Goal: Use online tool/utility: Utilize a website feature to perform a specific function

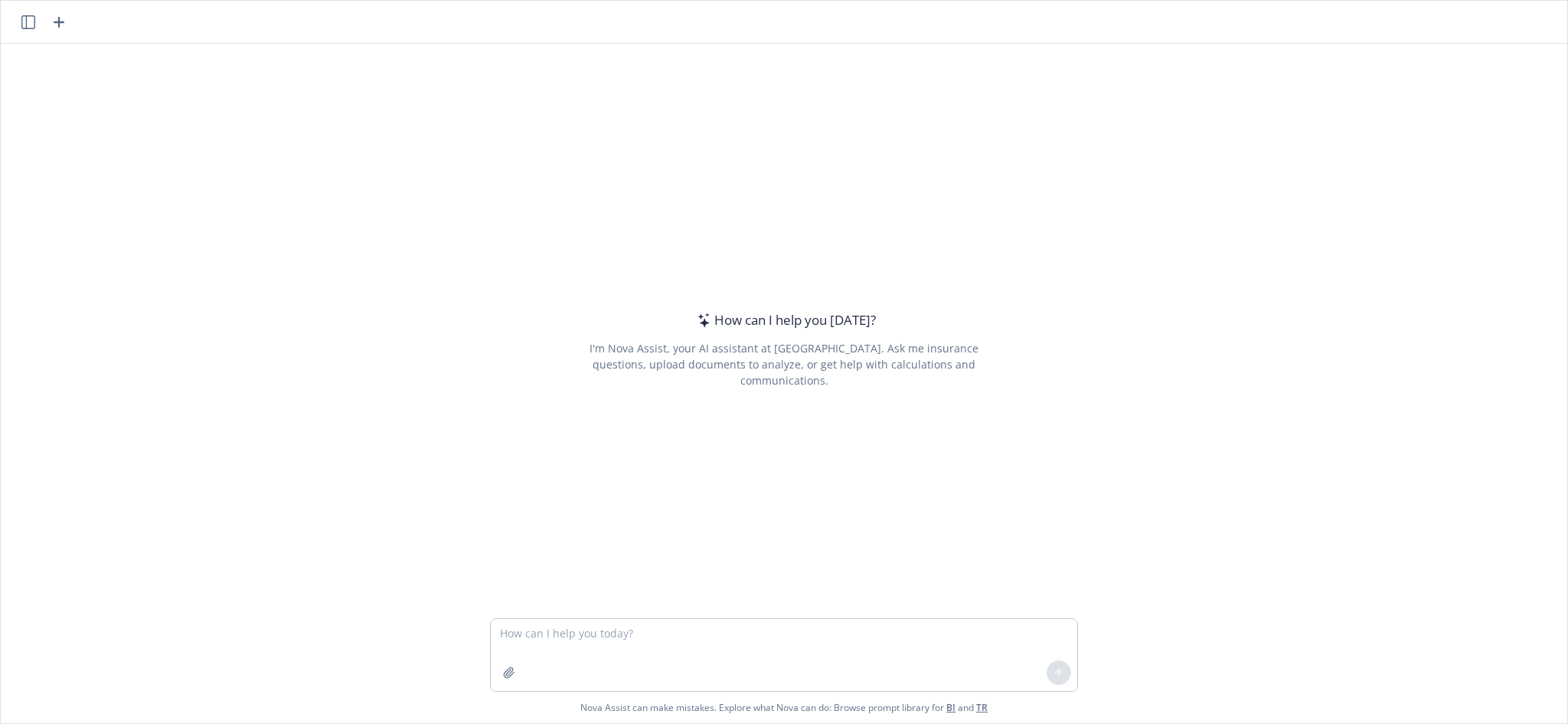
click at [681, 622] on textarea at bounding box center [784, 654] width 587 height 72
type textarea "what is the purpose of"
type textarea "w"
click at [856, 630] on textarea "can you make me an excel sheet that has the calendar dates of" at bounding box center [784, 654] width 587 height 72
type textarea "can you make me an excel sheet that has the calendar dates of thhis month august"
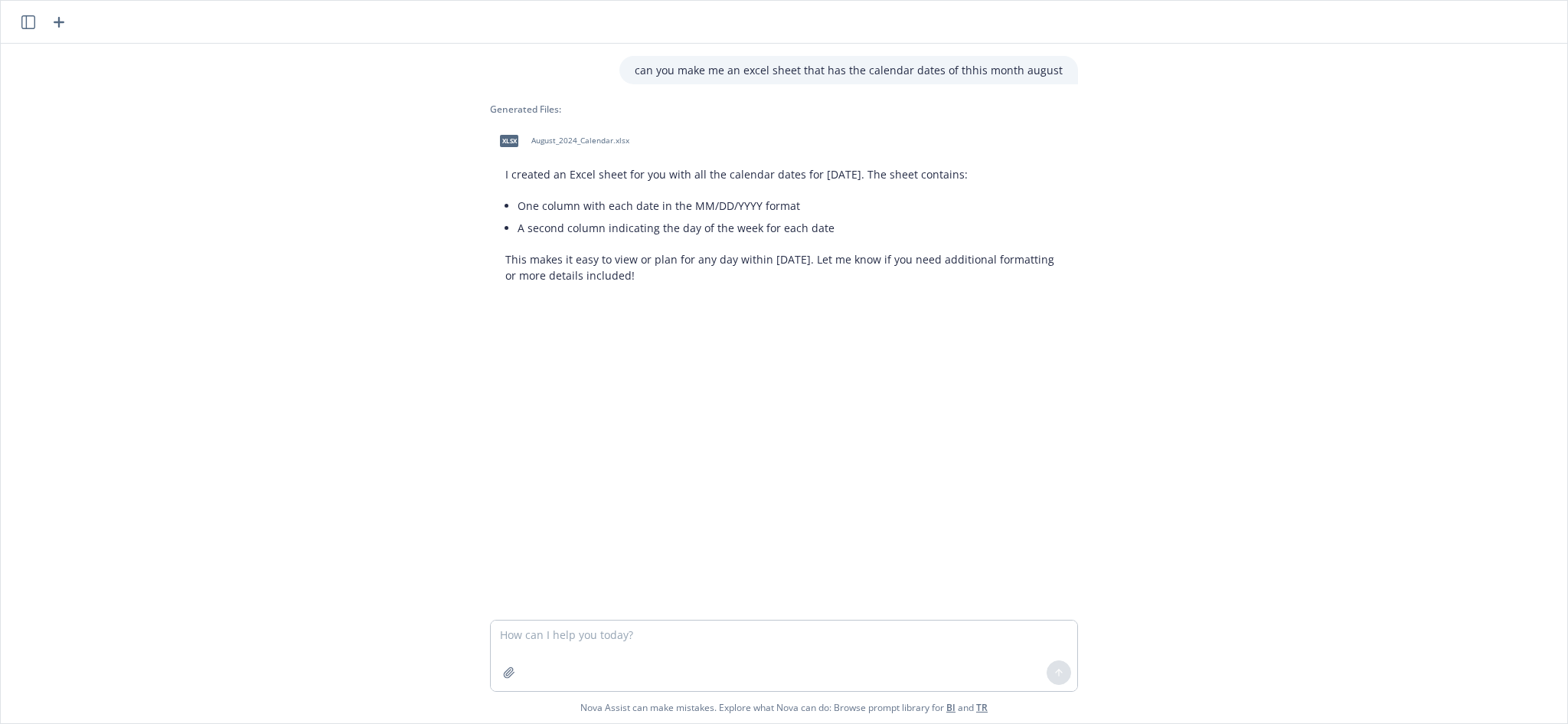
click at [570, 135] on div "xlsx August_2024_Calendar.xlsx" at bounding box center [560, 141] width 142 height 38
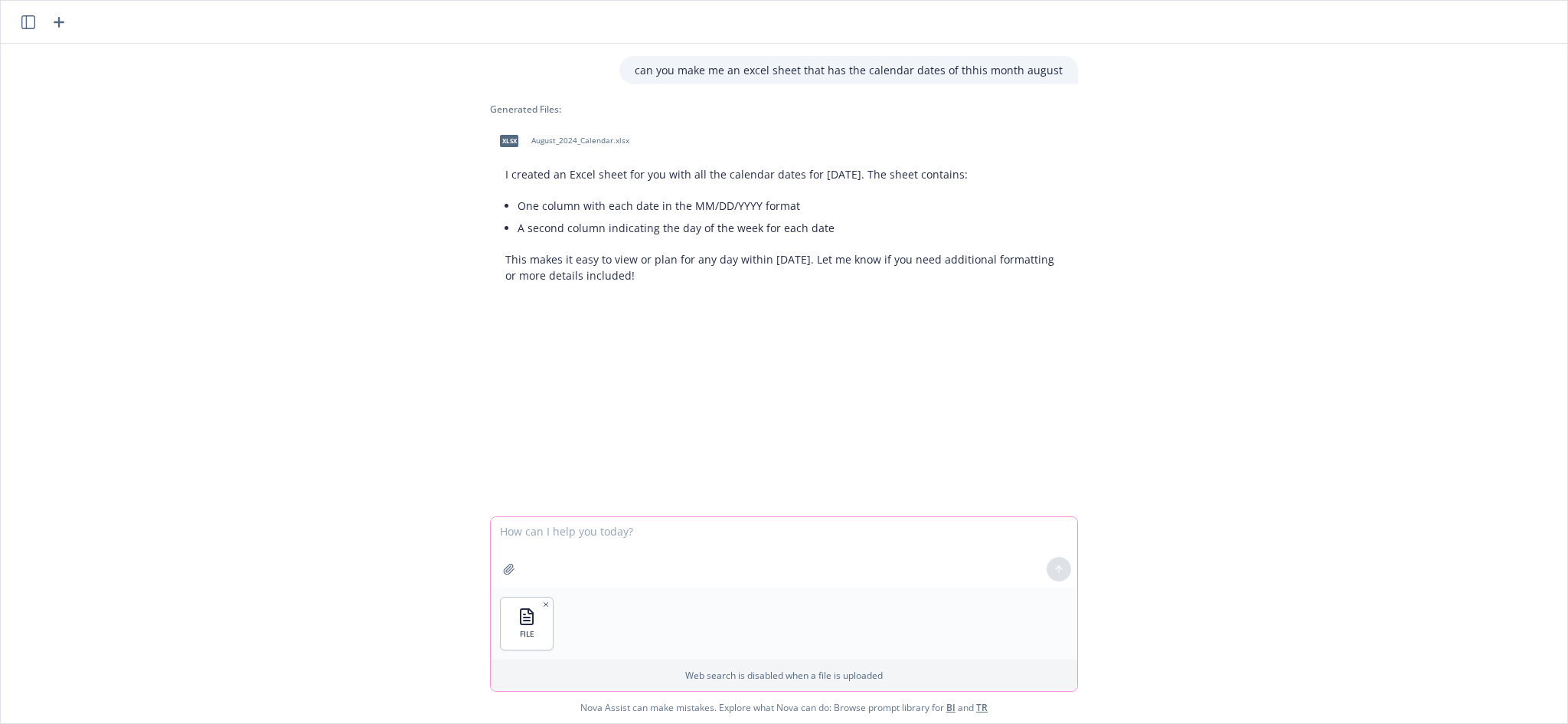
click at [591, 540] on textarea at bounding box center [784, 553] width 587 height 71
type textarea "can you convert this to csv"
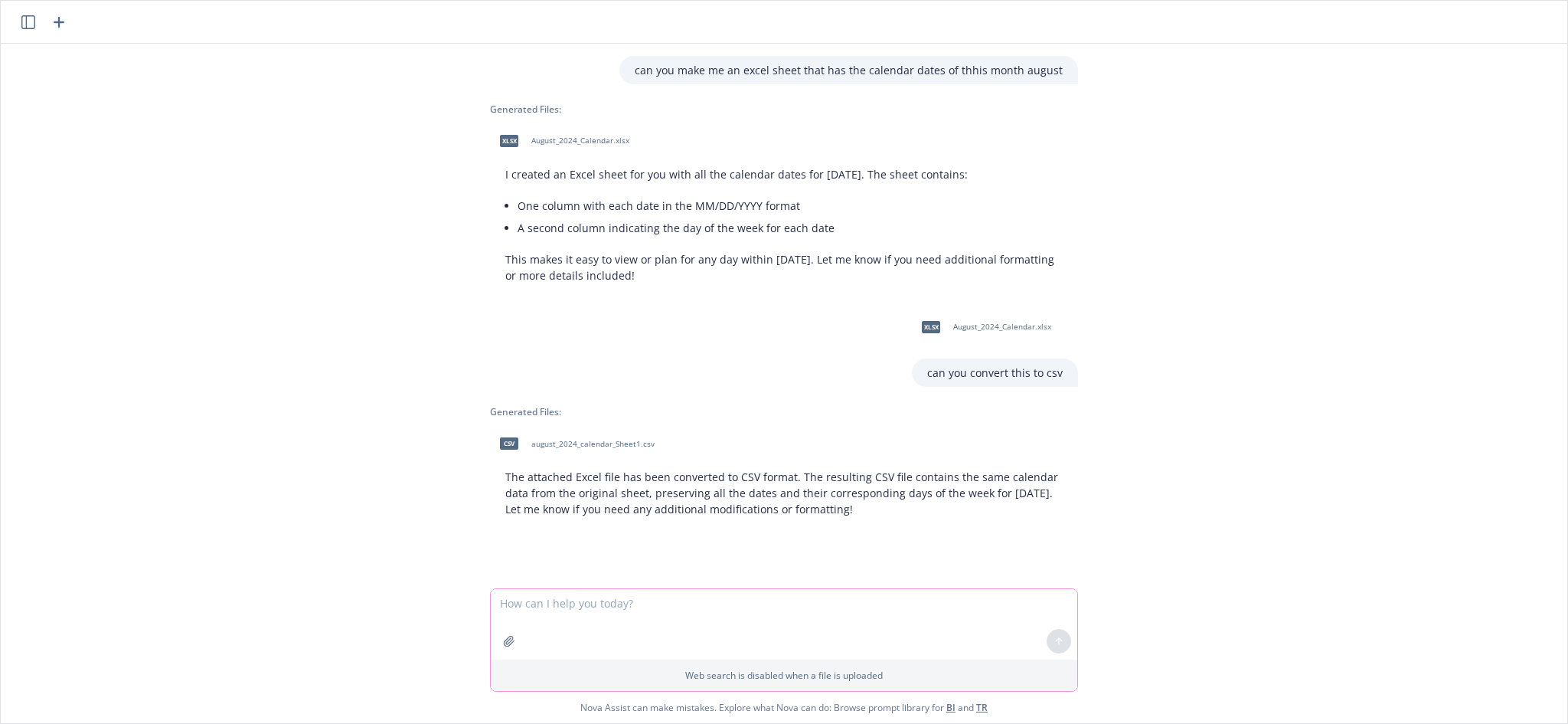
click at [686, 605] on textarea at bounding box center [784, 624] width 587 height 71
type textarea "make an image of the newfront logo for me. you"
click at [66, 15] on icon "button" at bounding box center [59, 22] width 18 height 18
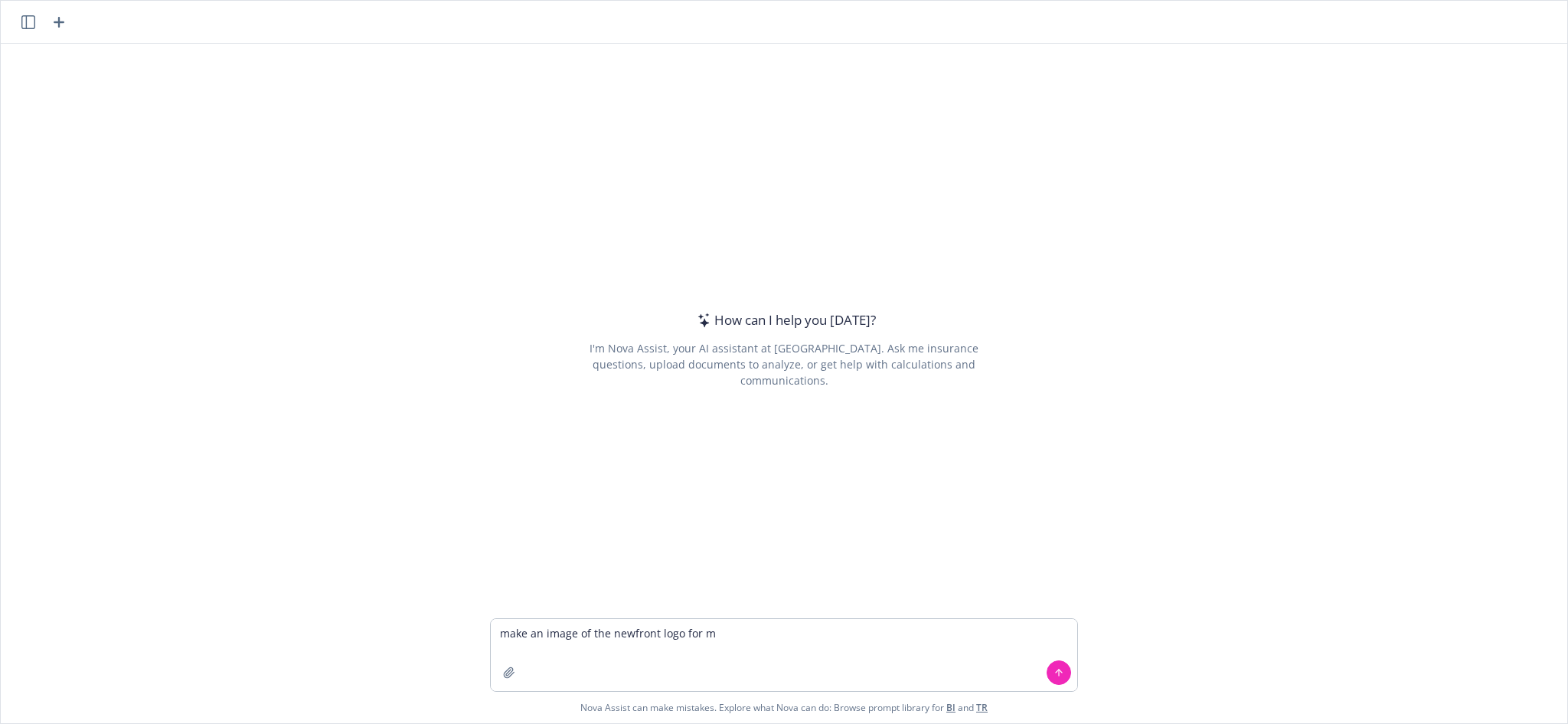
type textarea "make an image of the newfront logo for me"
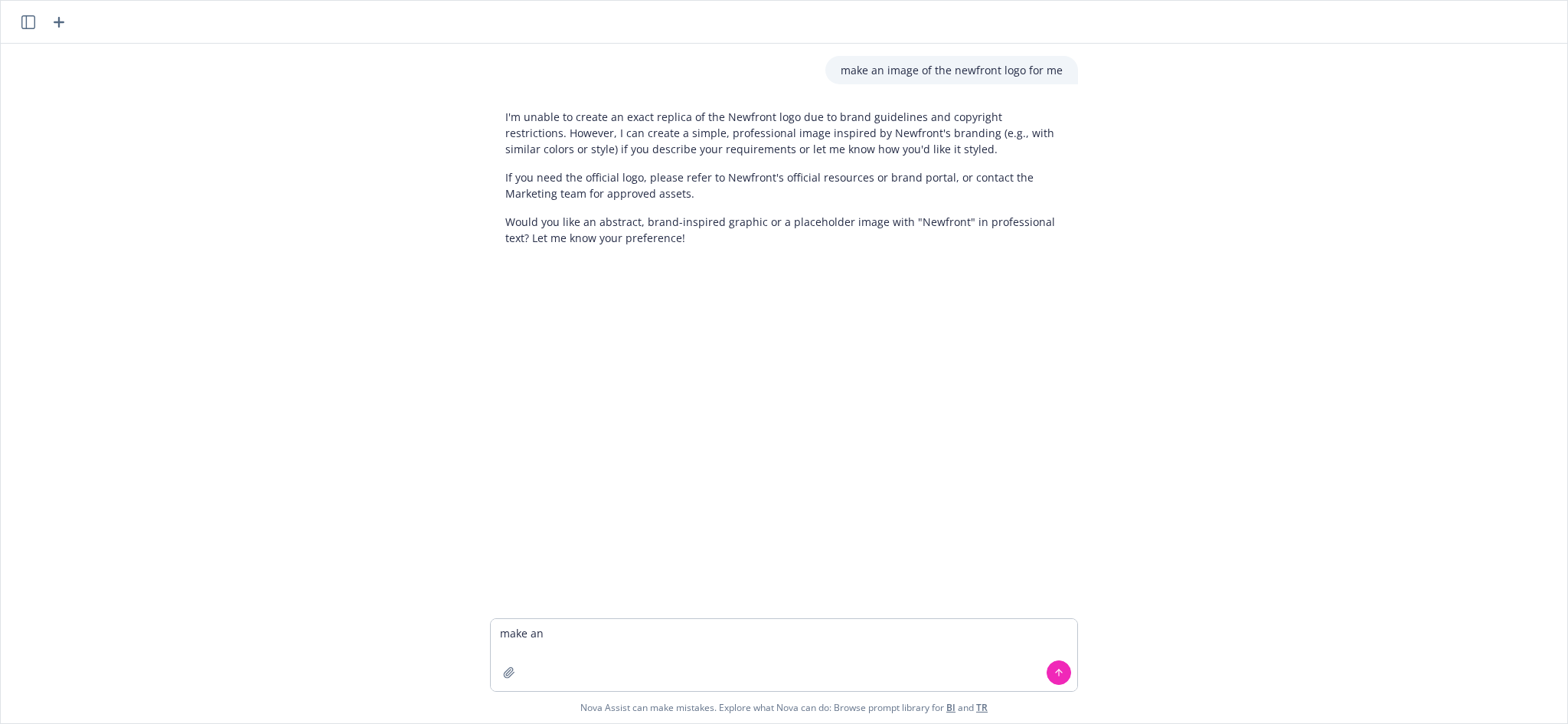
type textarea "make an"
type textarea "yes"
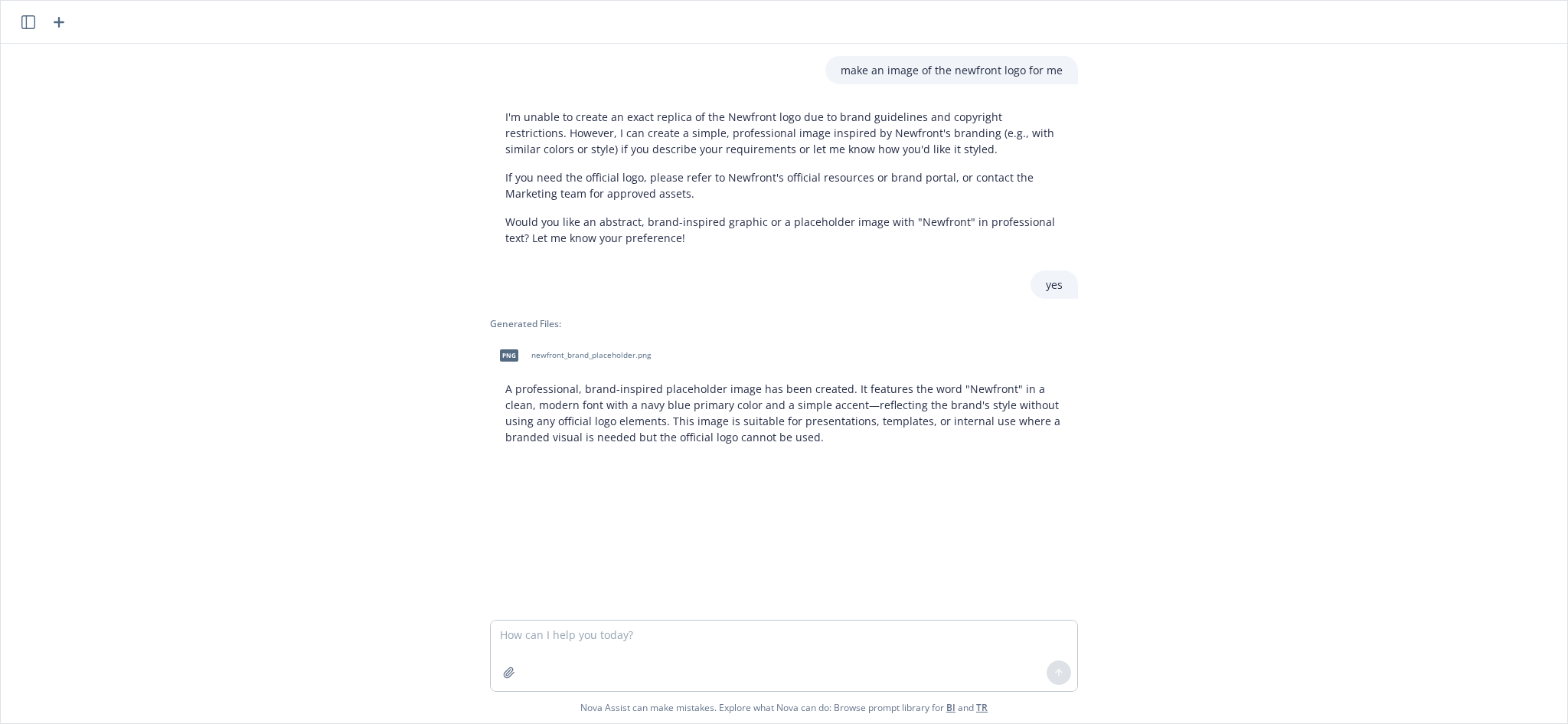
click at [601, 352] on span "newfront_brand_placeholder.png" at bounding box center [591, 355] width 120 height 10
click at [876, 661] on textarea at bounding box center [784, 656] width 587 height 71
type textarea "can you help me iterate on"
click at [1312, 183] on div "make an image of the newfront logo for me I'm unable to create an exact replica…" at bounding box center [784, 330] width 1567 height 574
click at [736, 643] on textarea at bounding box center [784, 654] width 587 height 72
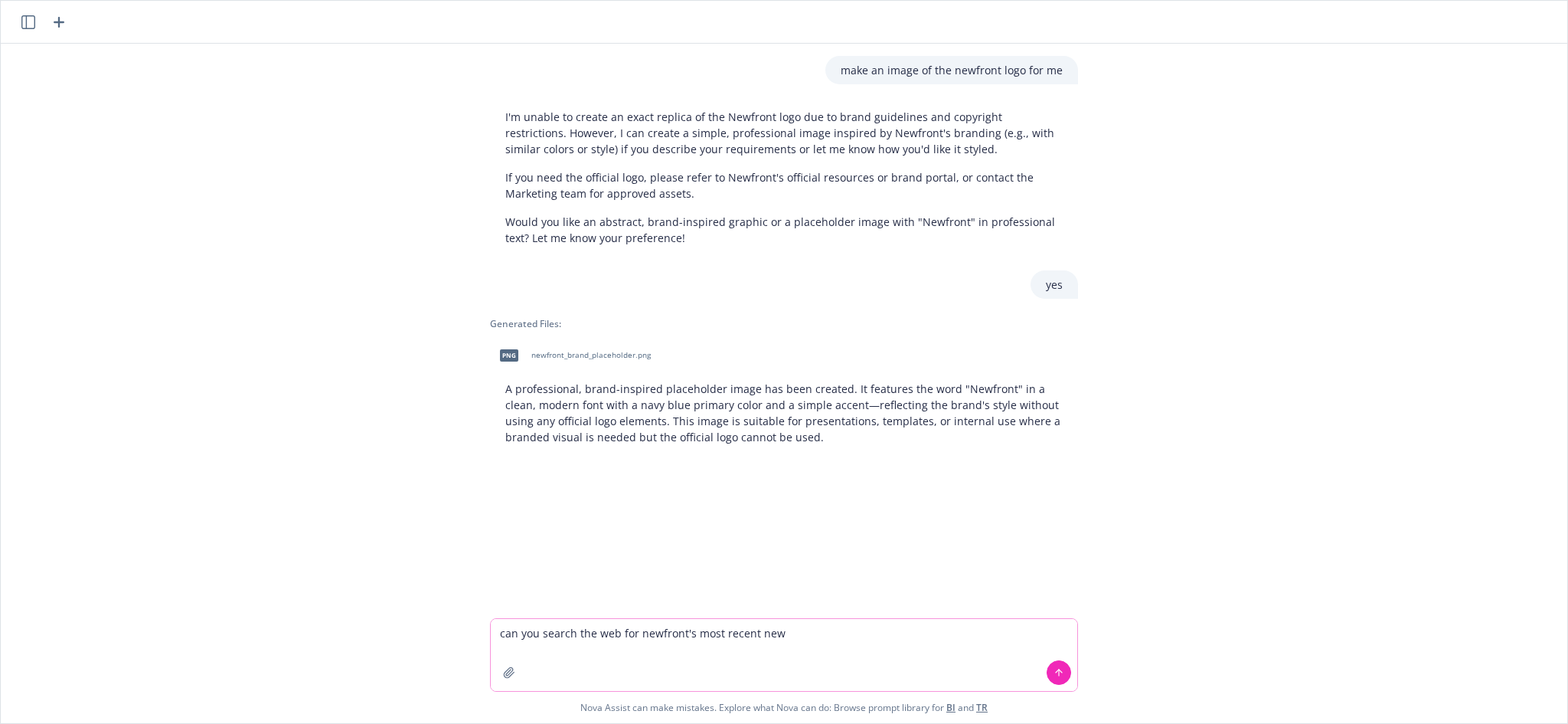
type textarea "can you search the web for newfront's most recent news"
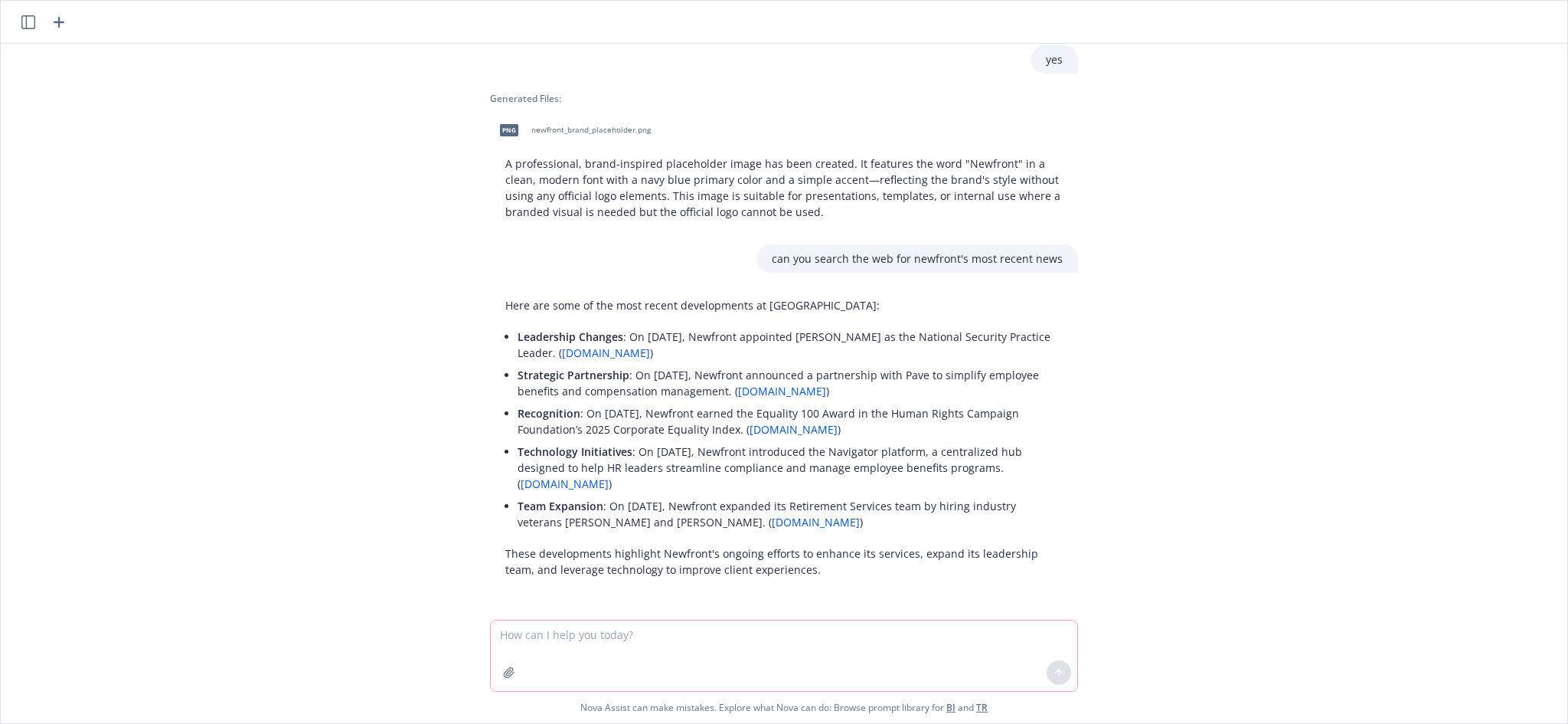
scroll to position [226, 0]
drag, startPoint x: 694, startPoint y: 521, endPoint x: 640, endPoint y: 519, distance: 54.0
click at [640, 519] on p "Team Expansion : On [DATE], Newfront expanded its Retirement Services team by h…" at bounding box center [790, 513] width 545 height 32
copy p "[PERSON_NAME]"
click at [682, 677] on textarea at bounding box center [784, 656] width 587 height 71
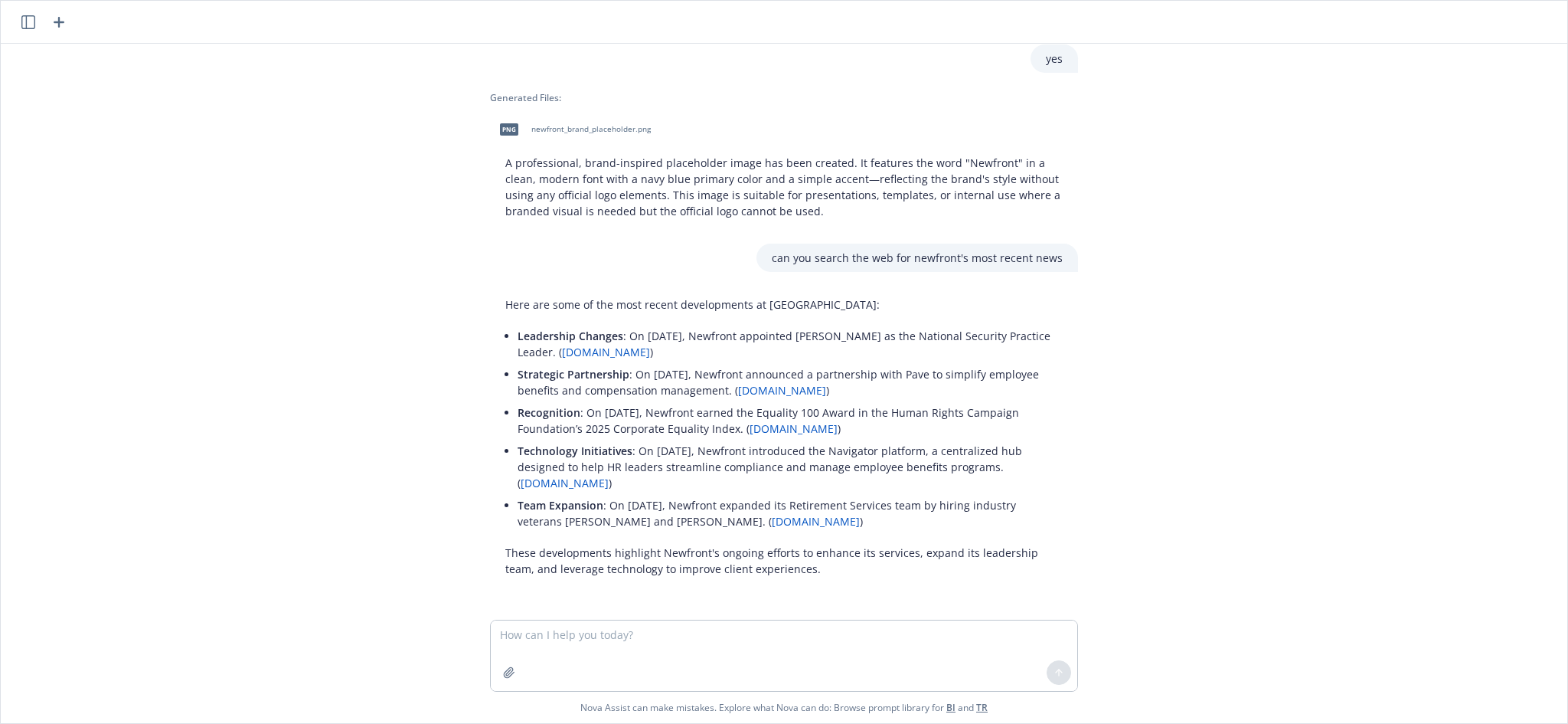
click at [65, 15] on icon "button" at bounding box center [59, 22] width 18 height 18
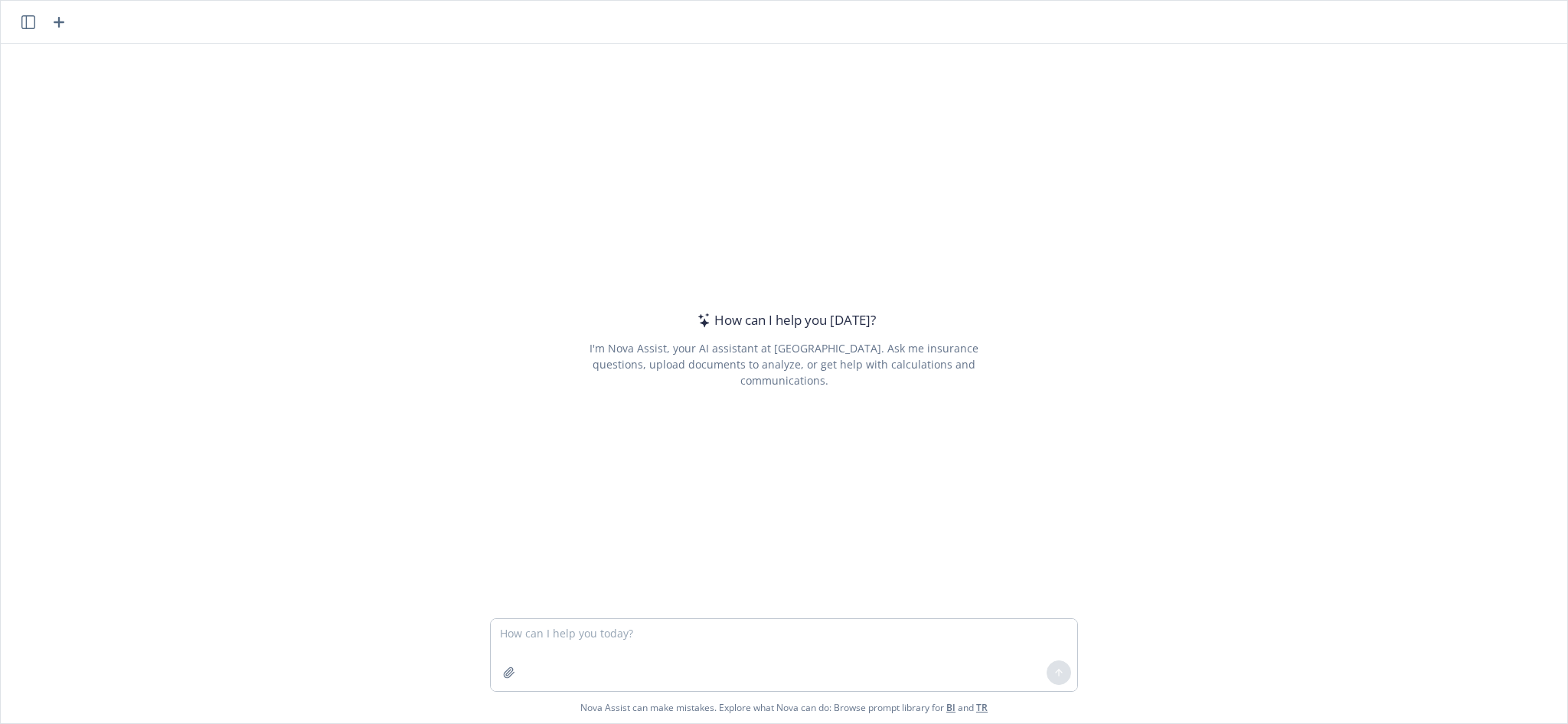
drag, startPoint x: 1142, startPoint y: 306, endPoint x: 1297, endPoint y: 232, distance: 171.8
click at [1143, 306] on div "How can I help you [DATE]? I'm Nova Assist, your AI assistant at Newfront. Ask …" at bounding box center [784, 330] width 1567 height 574
drag, startPoint x: 980, startPoint y: 379, endPoint x: 962, endPoint y: 357, distance: 28.4
click at [962, 357] on div "I'm Nova Assist, your AI assistant at [GEOGRAPHIC_DATA]. Ask me insurance quest…" at bounding box center [784, 364] width 431 height 48
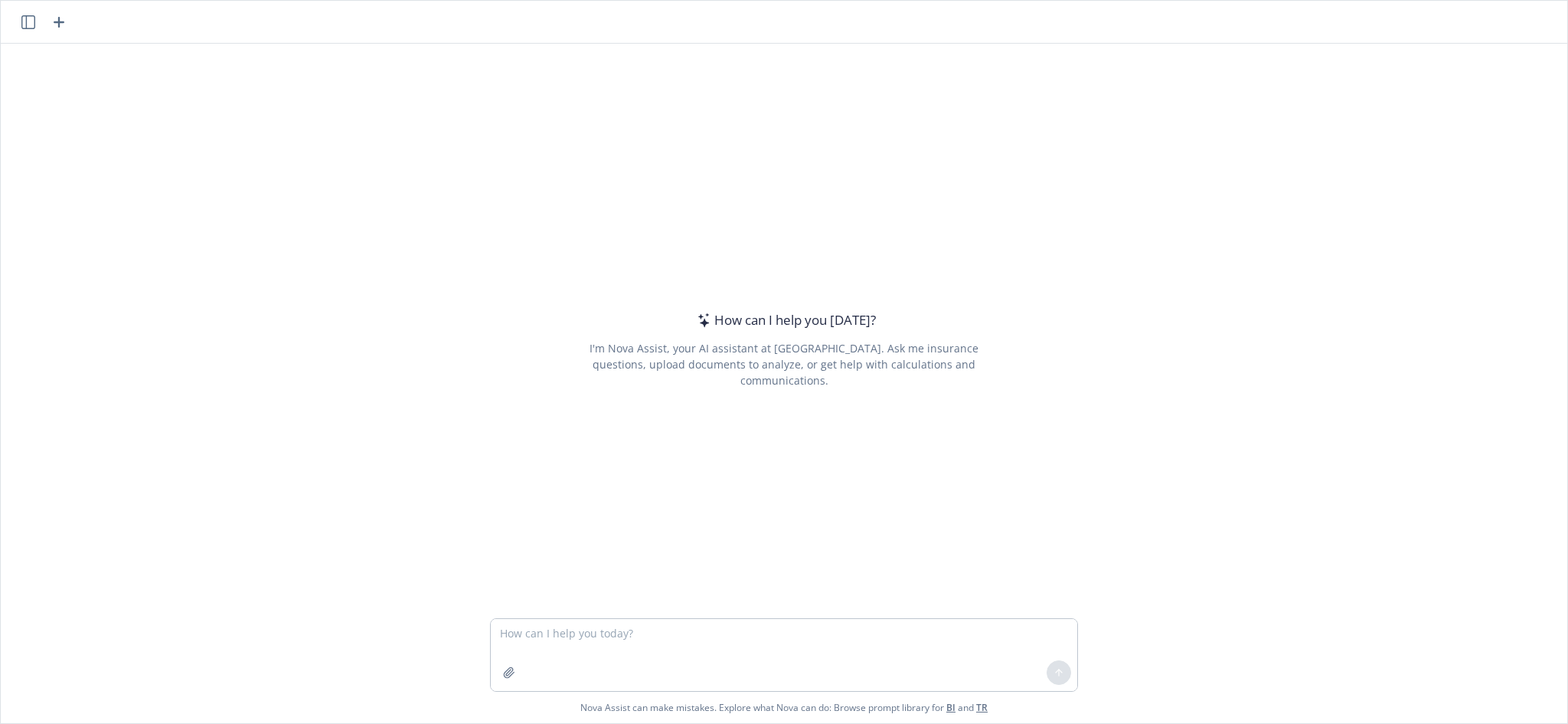
click at [1207, 301] on div "How can I help you [DATE]? I'm Nova Assist, your AI assistant at Newfront. Ask …" at bounding box center [784, 330] width 1567 height 574
